Goal: Information Seeking & Learning: Learn about a topic

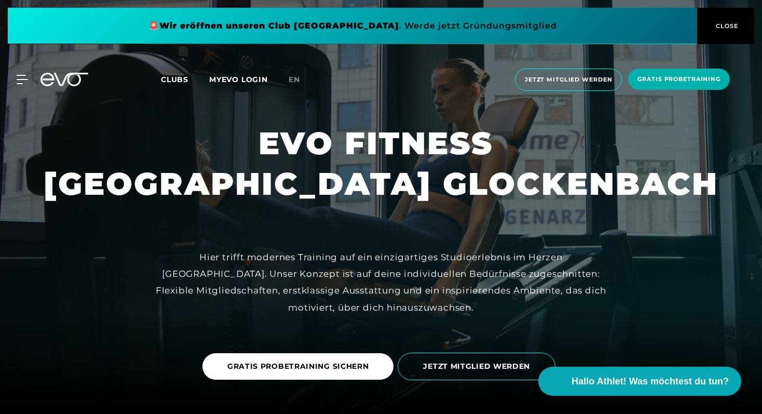
click at [443, 85] on div "Clubs MYEVO LOGIN en" at bounding box center [333, 80] width 345 height 12
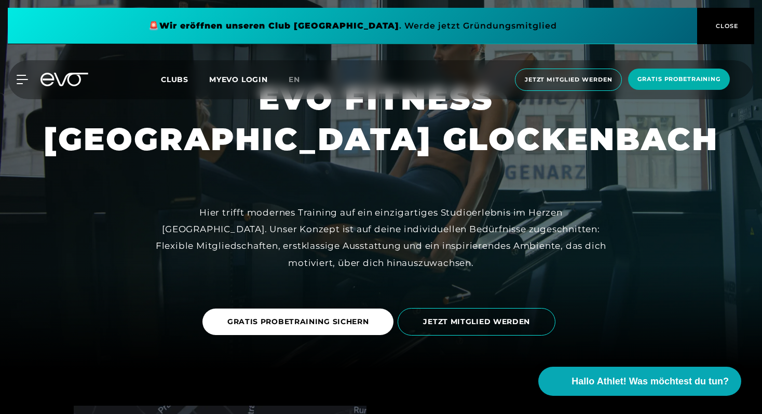
scroll to position [55, 0]
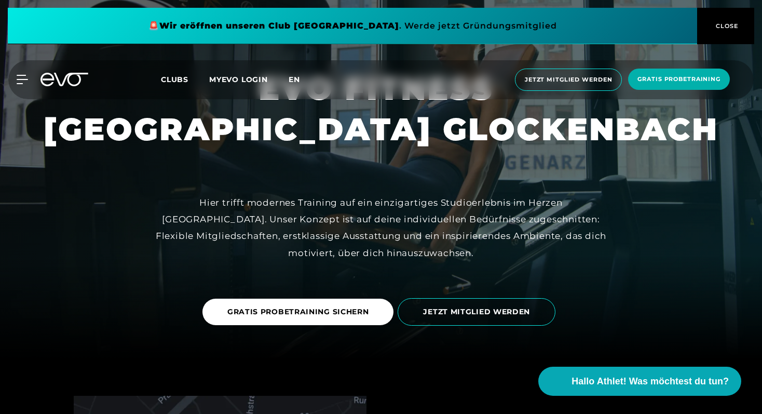
click at [297, 75] on span "en" at bounding box center [294, 79] width 11 height 9
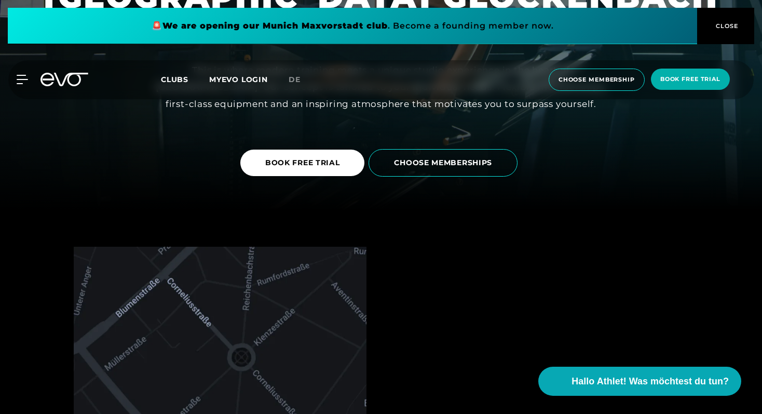
scroll to position [211, 0]
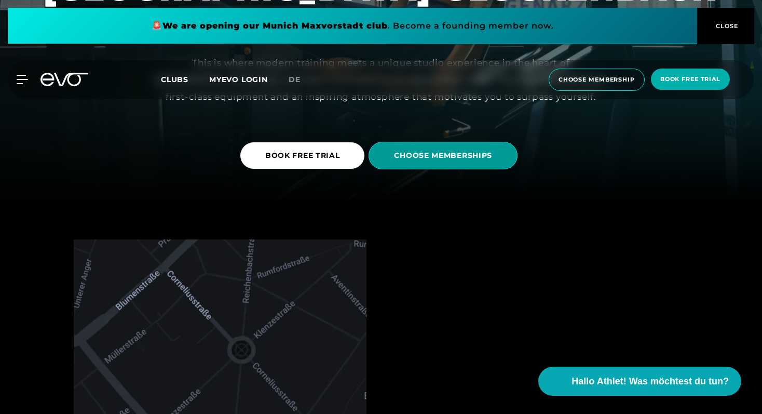
click at [400, 152] on span "CHOOSE MEMBERSHIPS" at bounding box center [443, 155] width 98 height 11
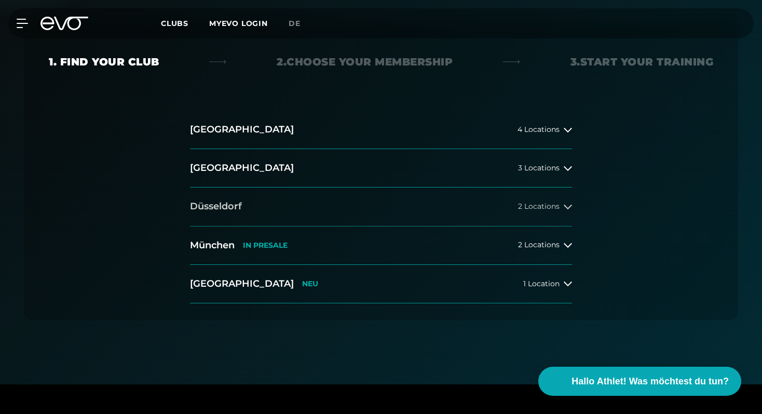
scroll to position [211, 0]
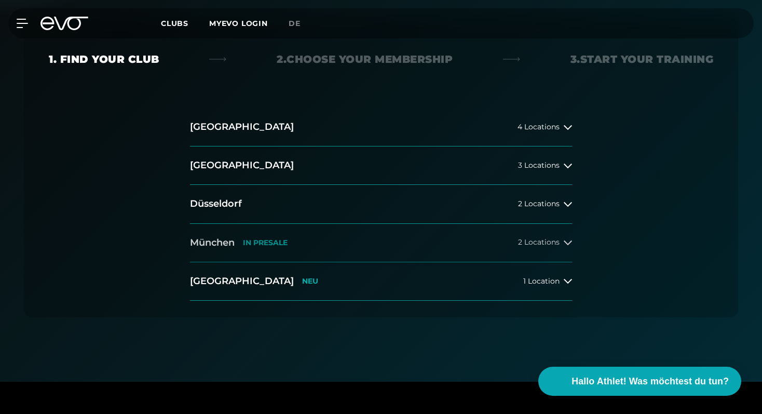
click at [305, 243] on button "[GEOGRAPHIC_DATA] IN [GEOGRAPHIC_DATA] 2 Locations" at bounding box center [381, 243] width 382 height 38
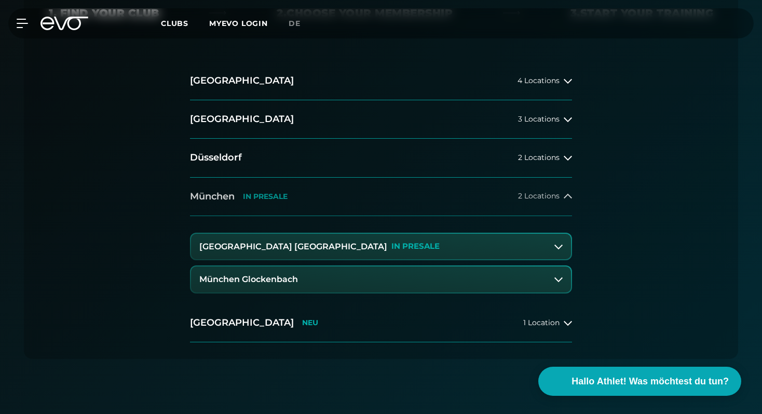
scroll to position [257, 0]
click at [269, 284] on button "München Glockenbach" at bounding box center [381, 279] width 380 height 26
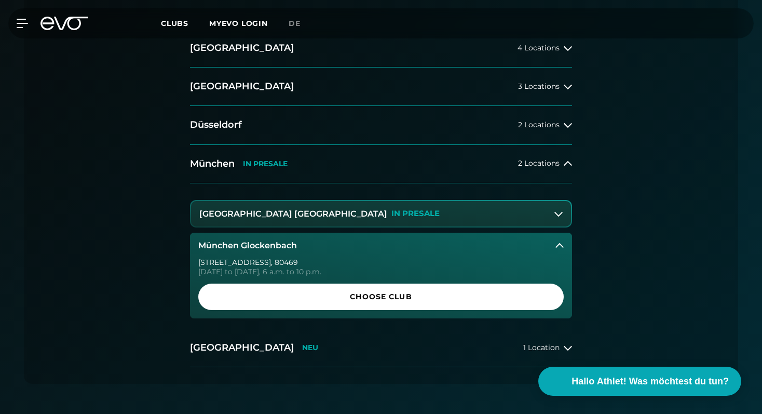
scroll to position [296, 0]
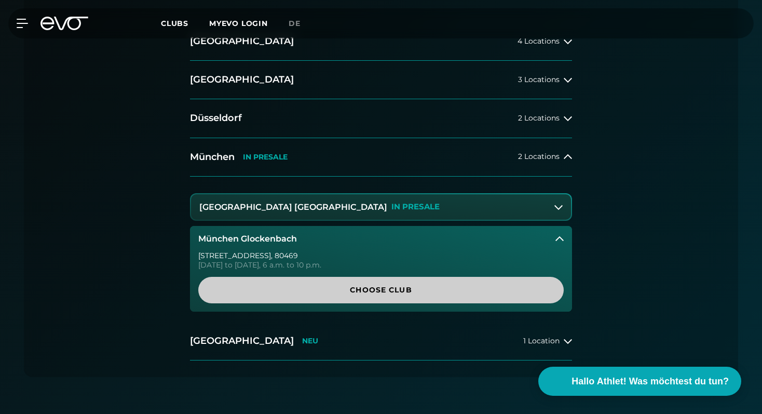
click at [298, 294] on span "Choose Club" at bounding box center [381, 289] width 316 height 11
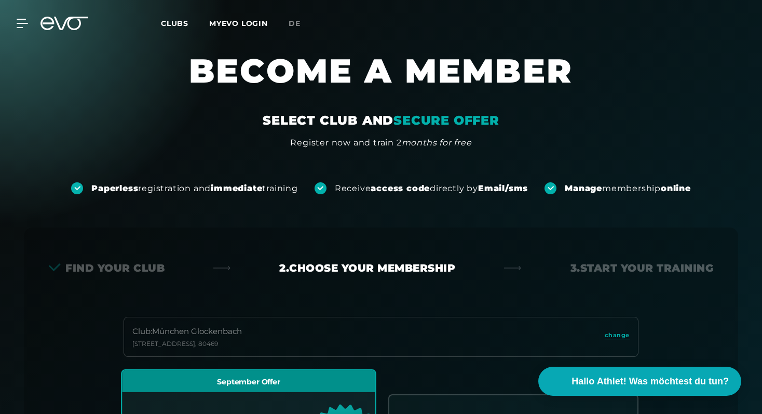
scroll to position [0, 0]
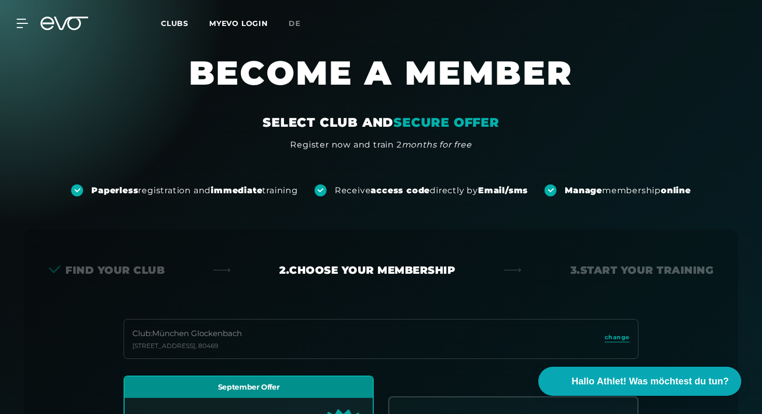
click at [57, 22] on icon at bounding box center [71, 23] width 34 height 13
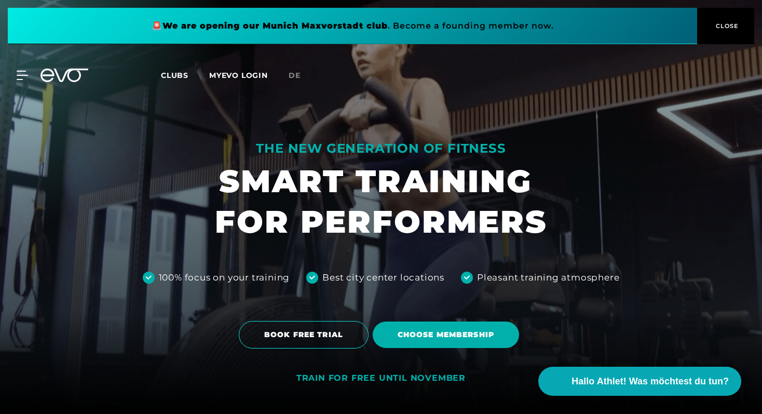
click at [175, 75] on span "Clubs" at bounding box center [175, 75] width 28 height 9
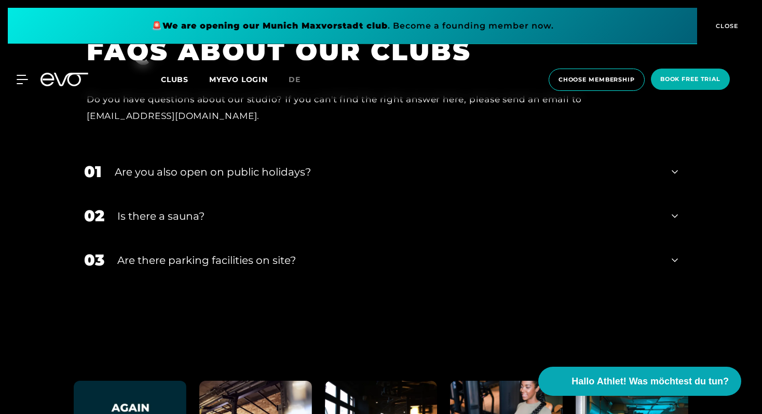
scroll to position [4000, 0]
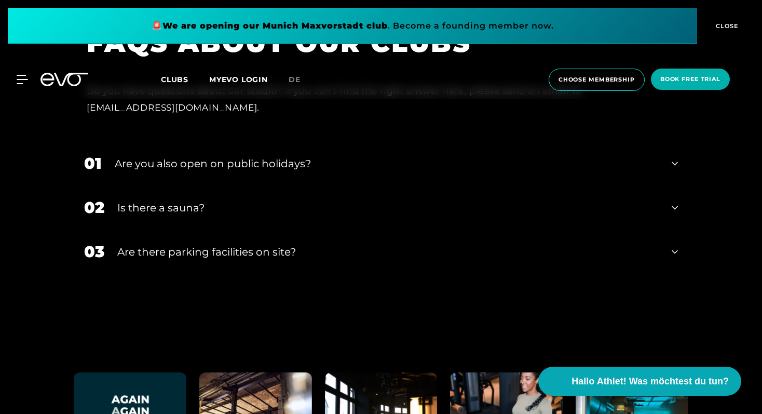
click at [151, 156] on div "Are you also open on public holidays?" at bounding box center [387, 164] width 544 height 16
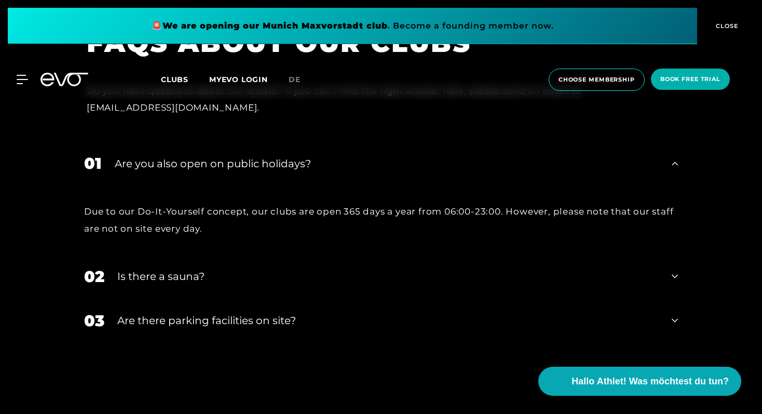
click at [151, 156] on div "Are you also open on public holidays?" at bounding box center [387, 164] width 544 height 16
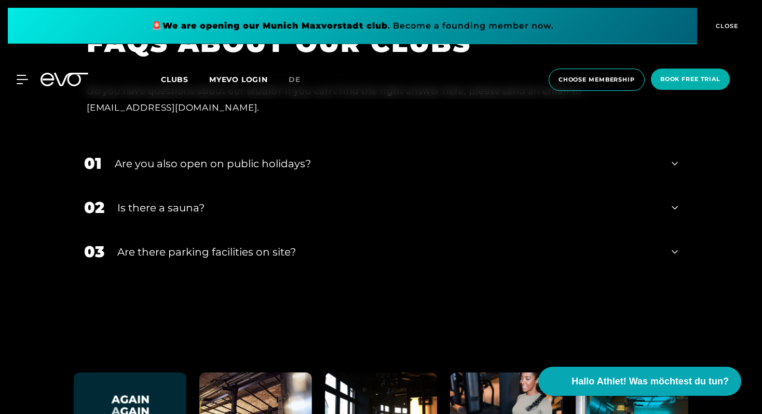
click at [129, 200] on div "Is there a sauna?" at bounding box center [387, 208] width 541 height 16
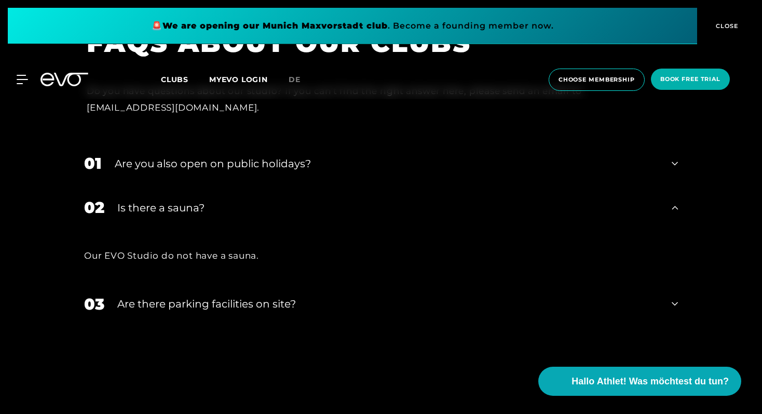
click at [144, 296] on div "Are there parking facilities on site?" at bounding box center [387, 304] width 541 height 16
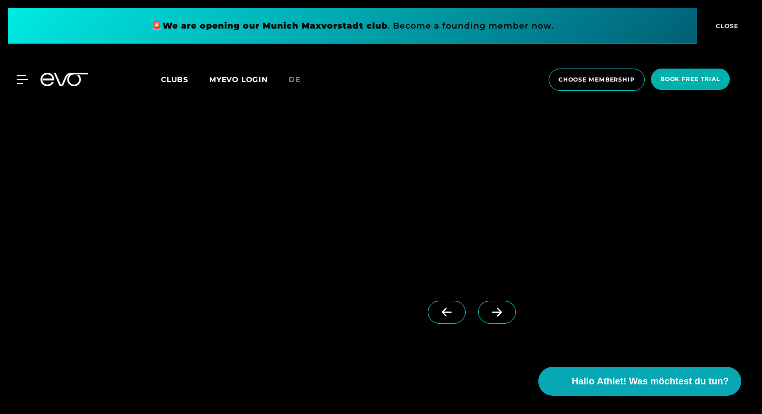
scroll to position [3135, 0]
